Goal: Information Seeking & Learning: Learn about a topic

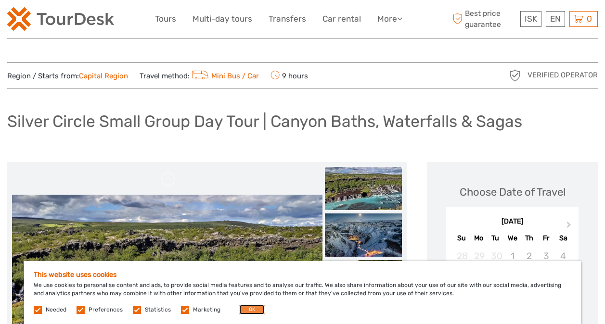
click at [245, 310] on button "OK" at bounding box center [252, 310] width 26 height 10
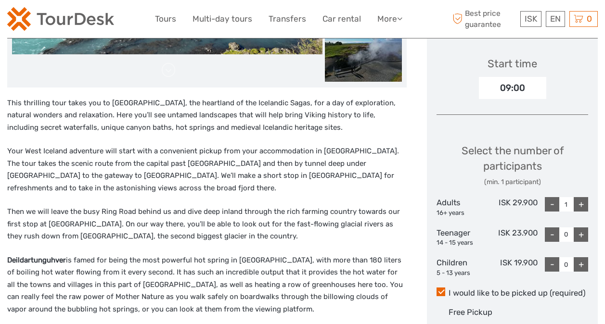
scroll to position [289, 0]
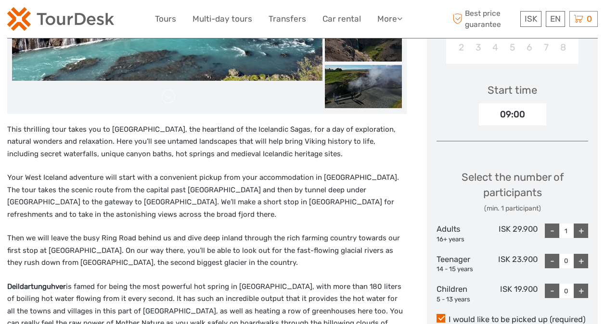
click at [255, 218] on p "Your West Iceland adventure will start with a convenient pickup from your accom…" at bounding box center [207, 196] width 400 height 49
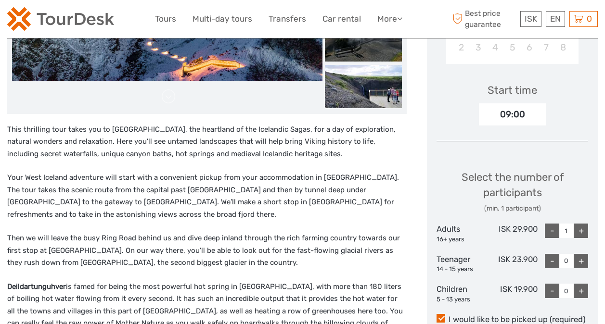
click at [228, 244] on p "Then we will leave the busy Ring Road behind us and dive deep inland through th…" at bounding box center [207, 250] width 400 height 37
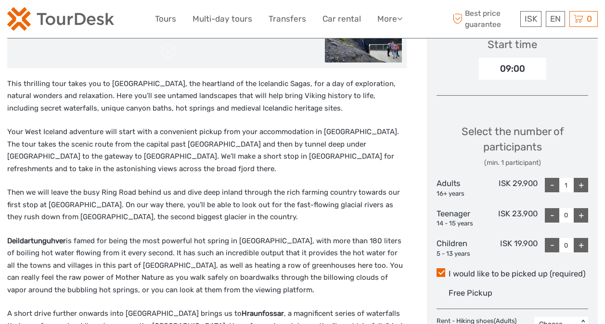
scroll to position [337, 0]
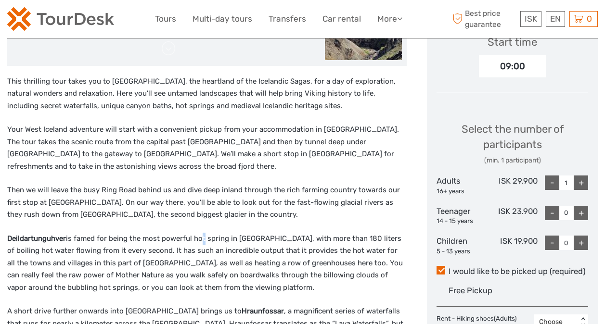
click at [199, 239] on p "Deildartunguhver is famed for being the most powerful hot spring in [GEOGRAPHIC…" at bounding box center [207, 264] width 400 height 62
drag, startPoint x: 199, startPoint y: 239, endPoint x: 271, endPoint y: 255, distance: 74.4
click at [271, 255] on p "Deildartunguhver is famed for being the most powerful hot spring in [GEOGRAPHIC…" at bounding box center [207, 264] width 400 height 62
click at [116, 247] on p "Deildartunguhver is famed for being the most powerful hot spring in [GEOGRAPHIC…" at bounding box center [207, 264] width 400 height 62
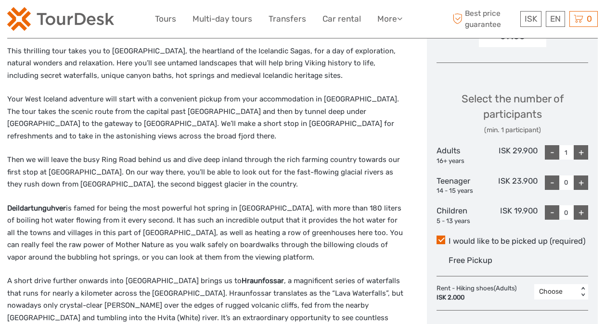
scroll to position [385, 0]
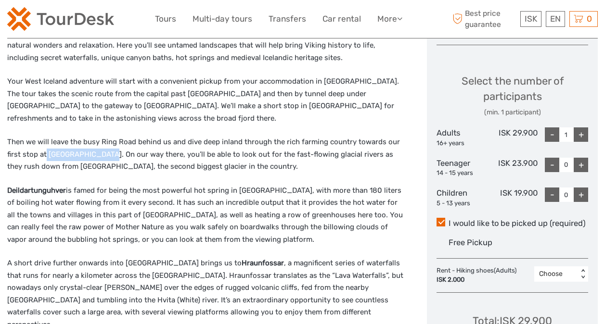
drag, startPoint x: 45, startPoint y: 155, endPoint x: 105, endPoint y: 157, distance: 60.2
click at [105, 157] on p "Then we will leave the busy Ring Road behind us and dive deep inland through th…" at bounding box center [207, 154] width 400 height 37
drag, startPoint x: 105, startPoint y: 157, endPoint x: 77, endPoint y: 153, distance: 28.2
copy p "Deildartunguhver"
click at [229, 138] on p "Then we will leave the busy Ring Road behind us and dive deep inland through th…" at bounding box center [207, 154] width 400 height 37
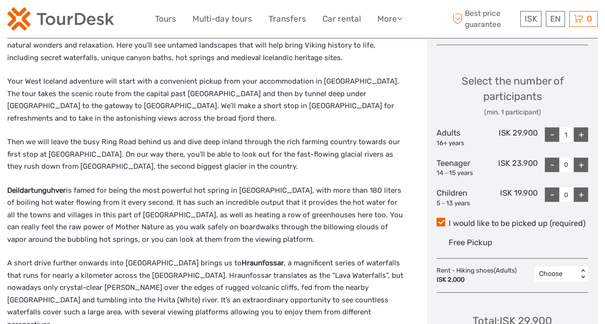
click at [277, 160] on p "Then we will leave the busy Ring Road behind us and dive deep inland through th…" at bounding box center [207, 154] width 400 height 37
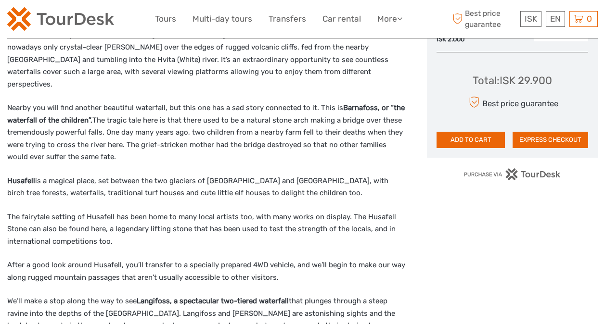
scroll to position [674, 0]
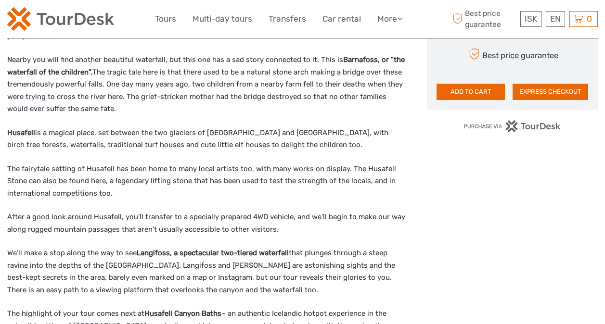
click at [154, 137] on p "Husafell is a magical place, set between the two glaciers of [GEOGRAPHIC_DATA] …" at bounding box center [207, 139] width 400 height 25
click at [50, 167] on p "The fairytale setting of Husafell has been home to many local artists too, with…" at bounding box center [207, 181] width 400 height 37
click at [125, 185] on p "The fairytale setting of Husafell has been home to many local artists too, with…" at bounding box center [207, 181] width 400 height 37
